Goal: Information Seeking & Learning: Learn about a topic

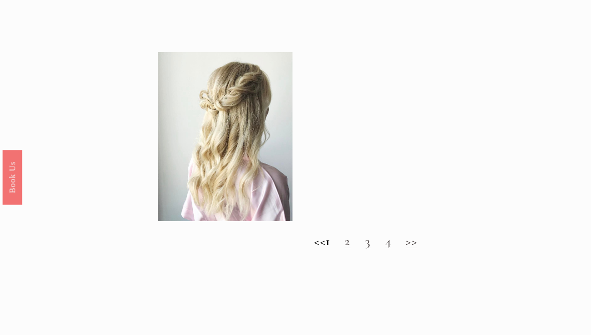
scroll to position [803, 0]
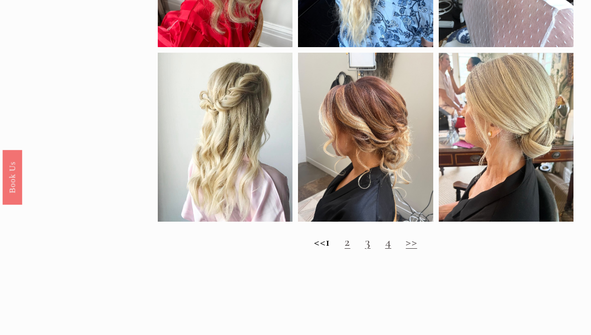
click at [350, 249] on link "2" at bounding box center [348, 241] width 6 height 15
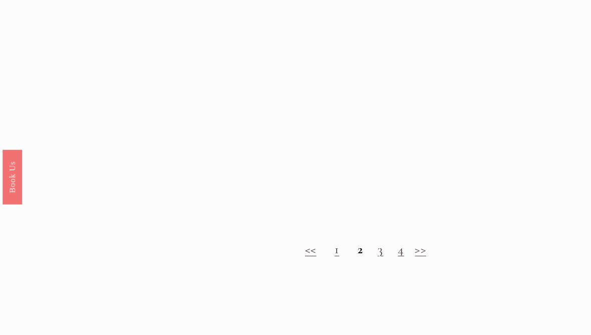
scroll to position [761, 0]
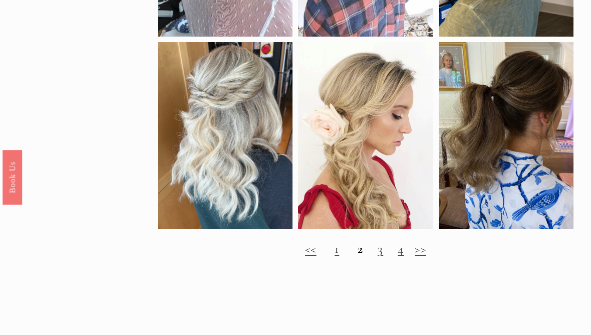
click at [379, 256] on link "3" at bounding box center [381, 248] width 6 height 15
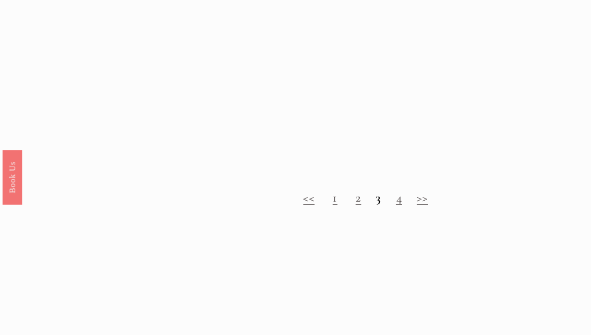
scroll to position [823, 0]
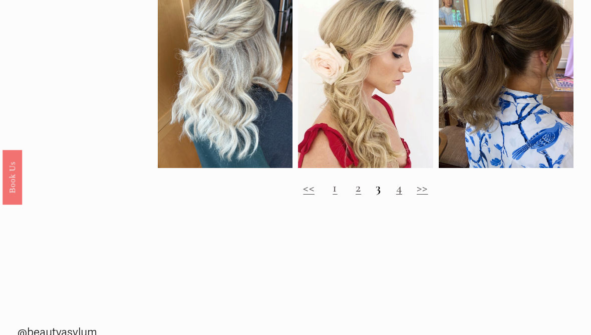
click at [398, 195] on link "4" at bounding box center [399, 187] width 6 height 15
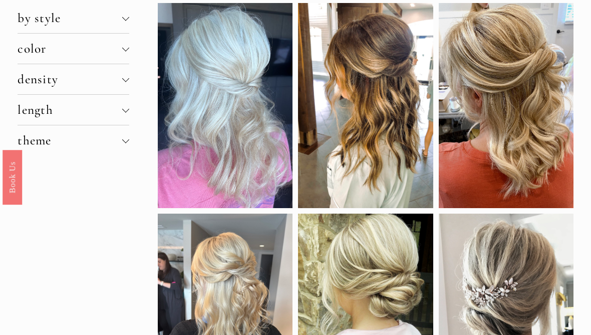
scroll to position [79, 0]
